Goal: Check status

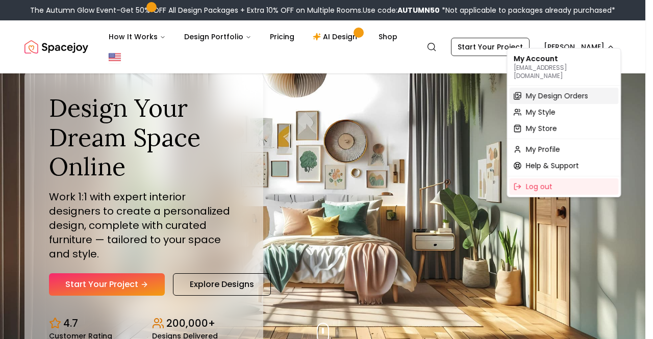
click at [566, 91] on span "My Design Orders" at bounding box center [556, 96] width 62 height 10
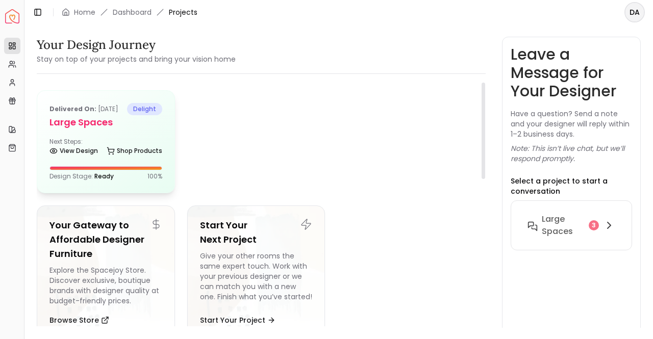
click at [135, 130] on h5 "Large Spaces" at bounding box center [105, 122] width 113 height 14
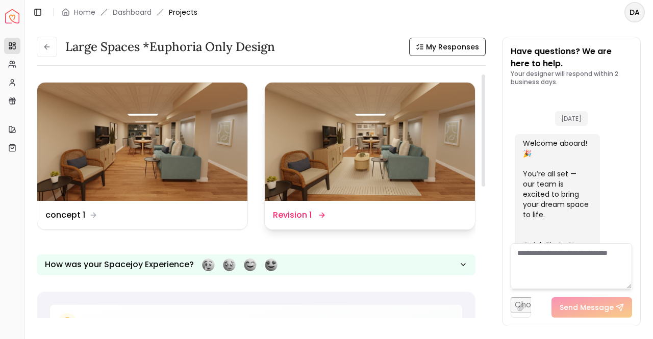
scroll to position [3949, 0]
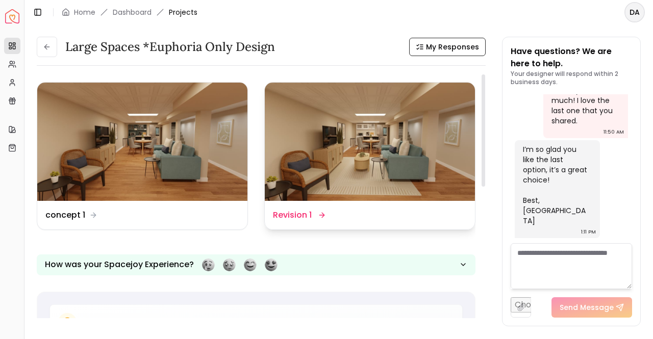
click at [418, 164] on img at bounding box center [370, 142] width 210 height 118
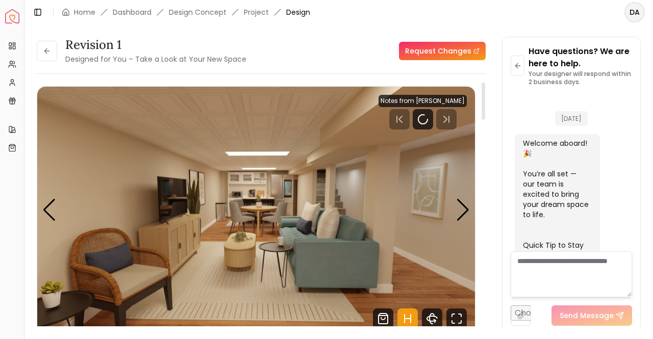
scroll to position [3941, 0]
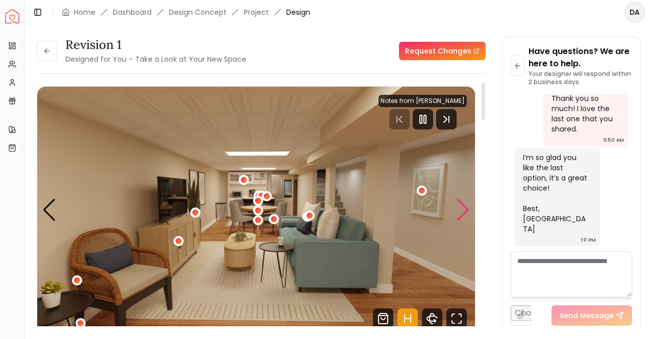
click at [466, 210] on div "Next slide" at bounding box center [463, 210] width 14 height 22
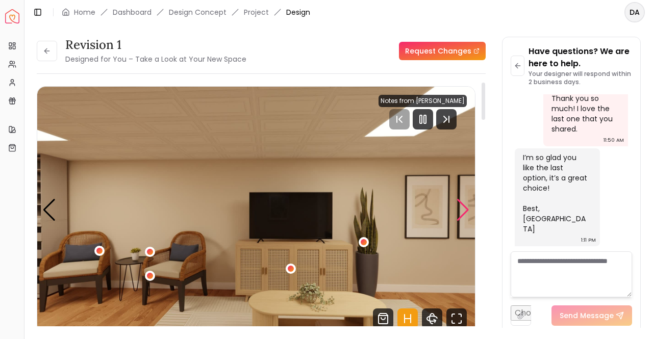
click at [464, 212] on div "Next slide" at bounding box center [463, 210] width 14 height 22
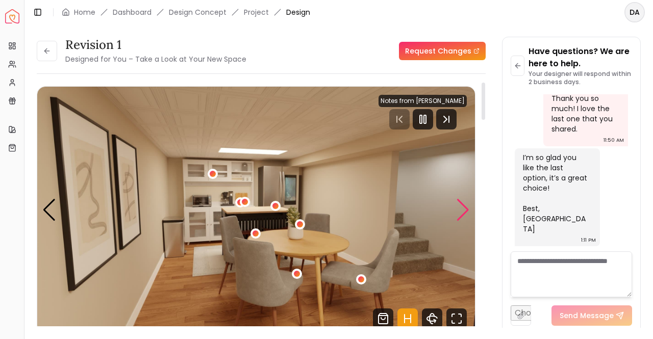
click at [463, 212] on div "Next slide" at bounding box center [463, 210] width 14 height 22
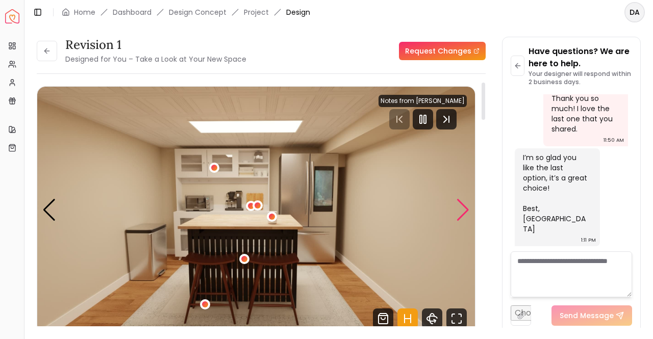
click at [463, 212] on div "Next slide" at bounding box center [463, 210] width 14 height 22
